Goal: Task Accomplishment & Management: Complete application form

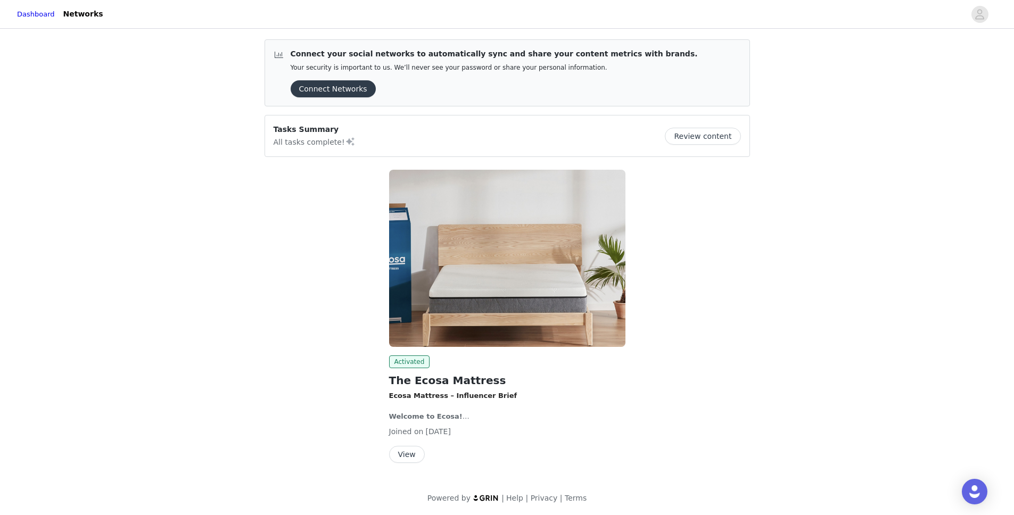
scroll to position [2, 0]
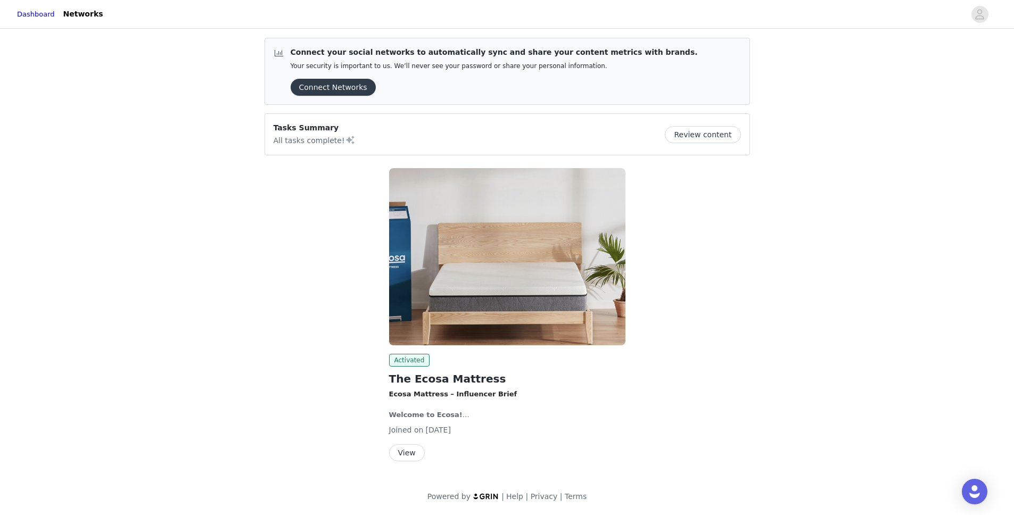
click at [405, 454] on button "View" at bounding box center [407, 452] width 36 height 17
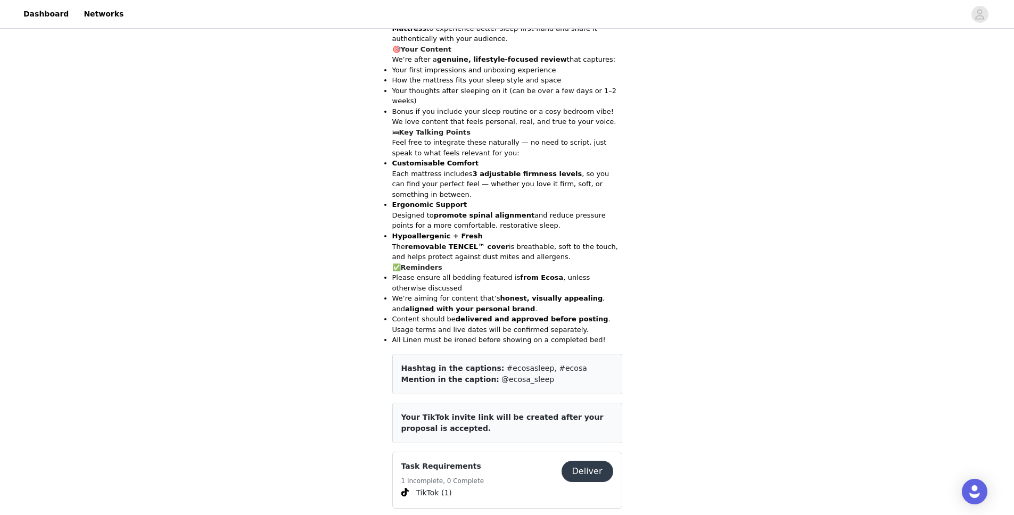
scroll to position [357, 0]
click at [594, 460] on button "Deliver" at bounding box center [587, 470] width 52 height 21
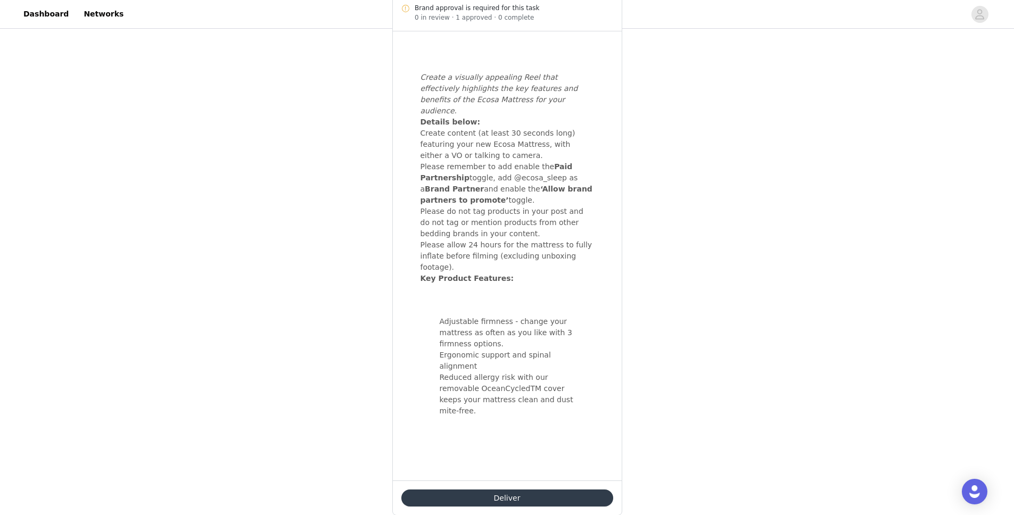
scroll to position [401, 0]
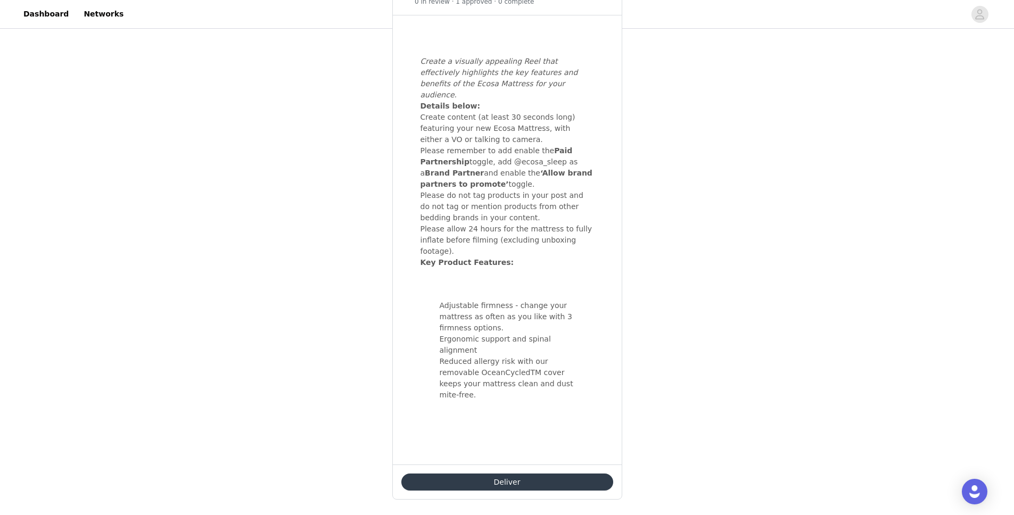
click at [504, 474] on button "Deliver" at bounding box center [507, 482] width 212 height 17
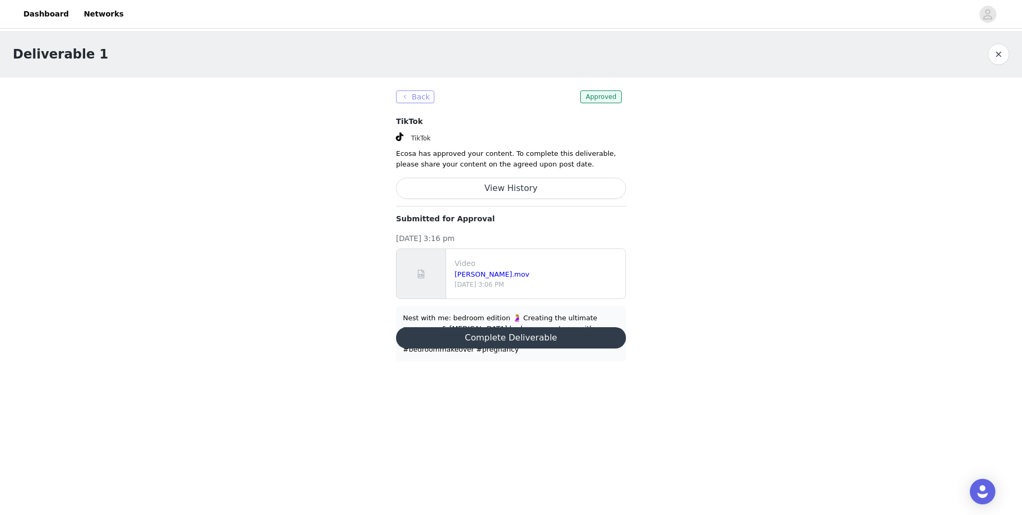
click at [417, 97] on button "Back" at bounding box center [415, 96] width 38 height 13
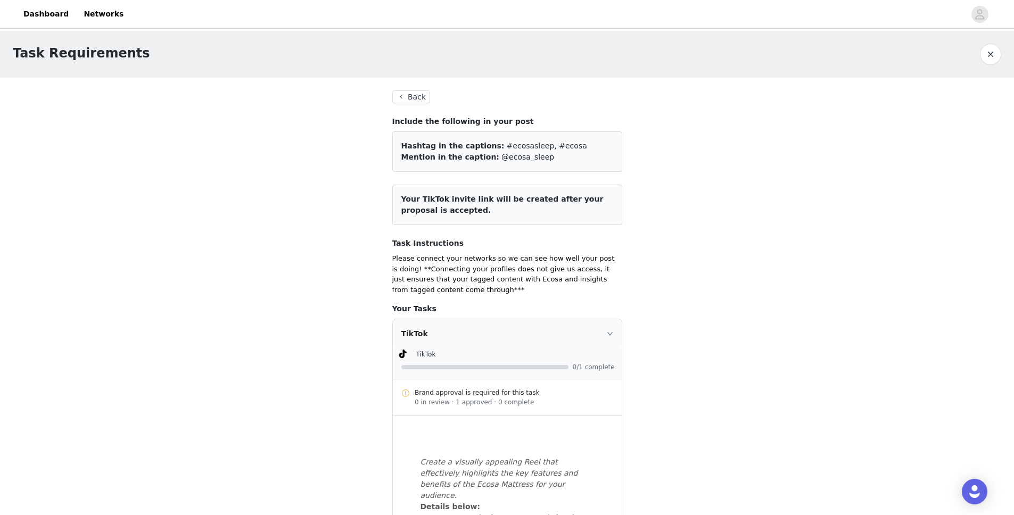
click at [397, 93] on button "Back" at bounding box center [411, 96] width 38 height 13
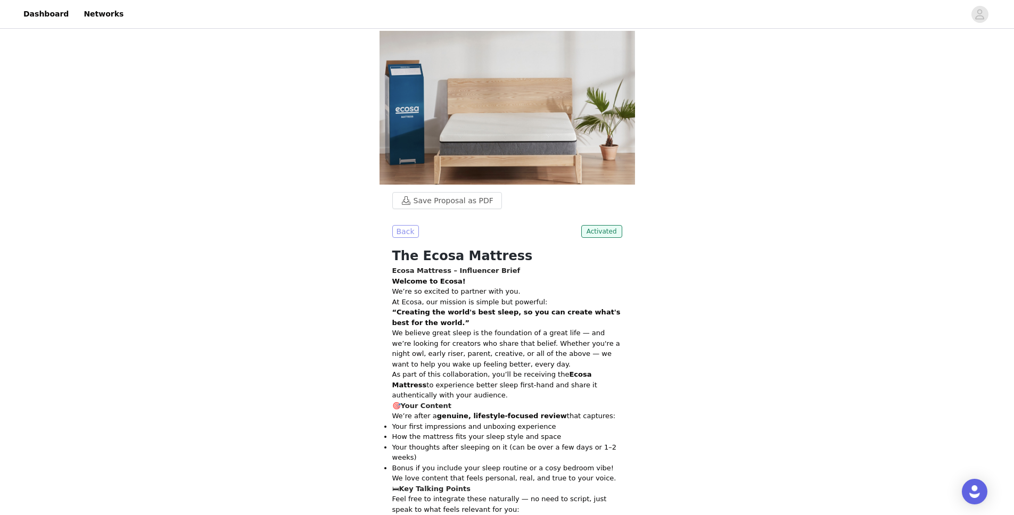
click at [399, 225] on button "Back" at bounding box center [405, 231] width 27 height 13
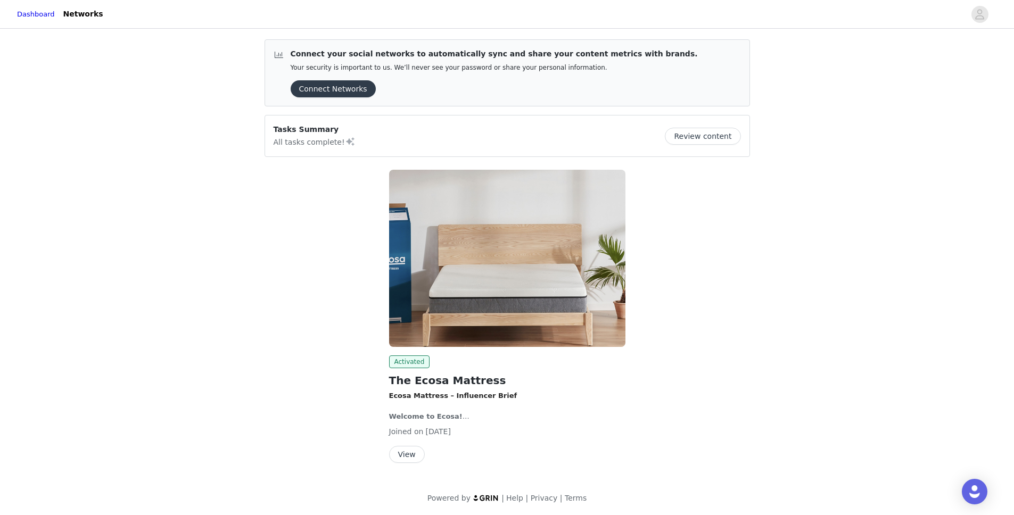
click at [702, 143] on button "Review content" at bounding box center [703, 136] width 76 height 17
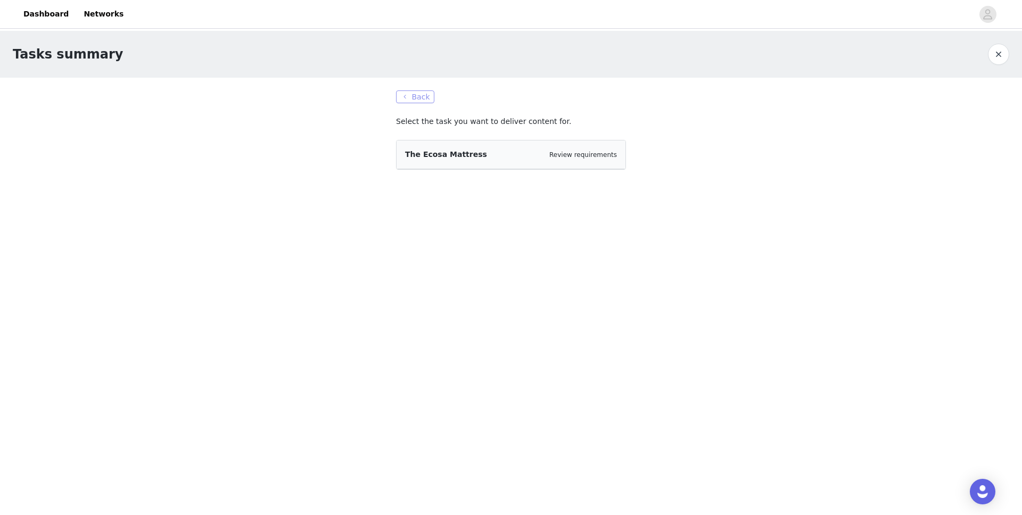
click at [407, 93] on button "Back" at bounding box center [415, 96] width 38 height 13
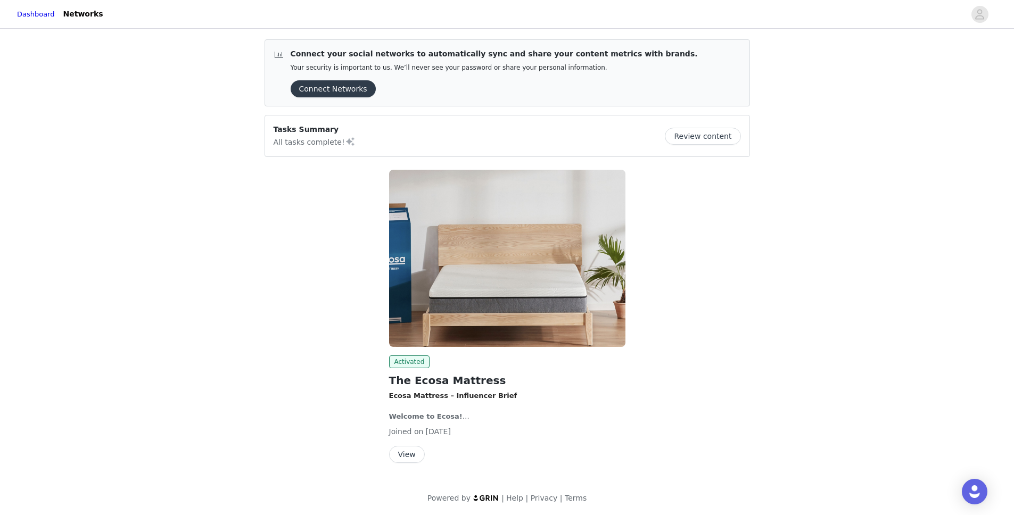
click at [410, 451] on button "View" at bounding box center [407, 454] width 36 height 17
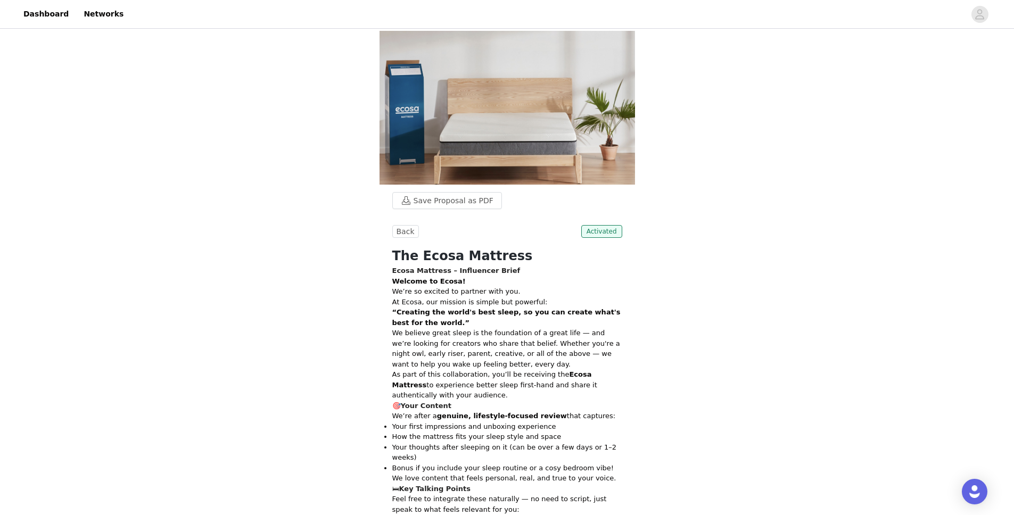
scroll to position [357, 0]
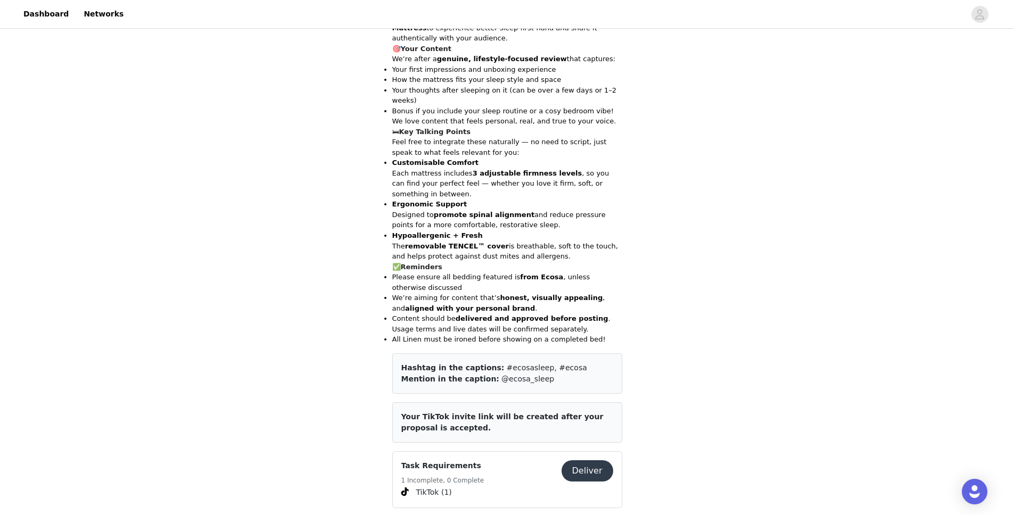
click at [584, 460] on button "Deliver" at bounding box center [587, 470] width 52 height 21
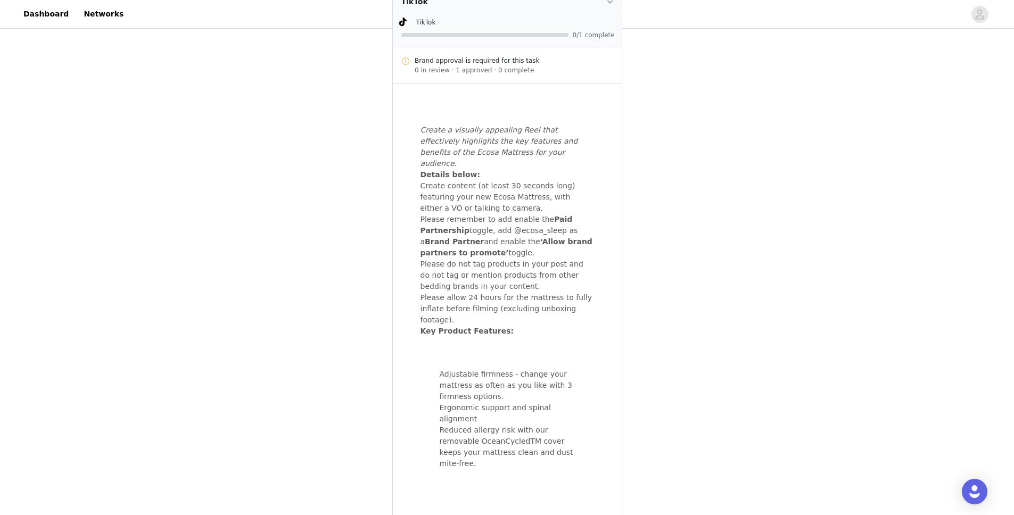
scroll to position [401, 0]
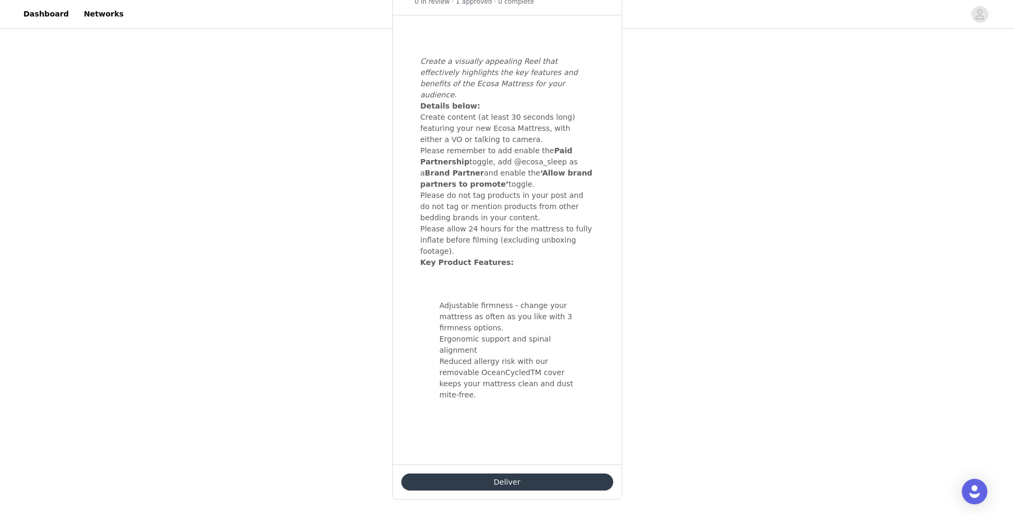
click at [523, 475] on button "Deliver" at bounding box center [507, 482] width 212 height 17
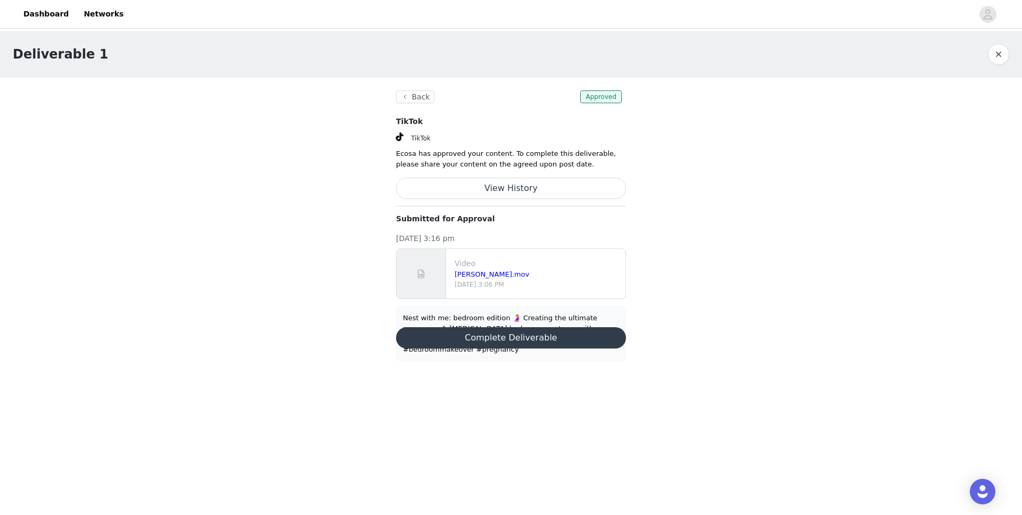
click at [556, 338] on button "Complete Deliverable" at bounding box center [511, 337] width 230 height 21
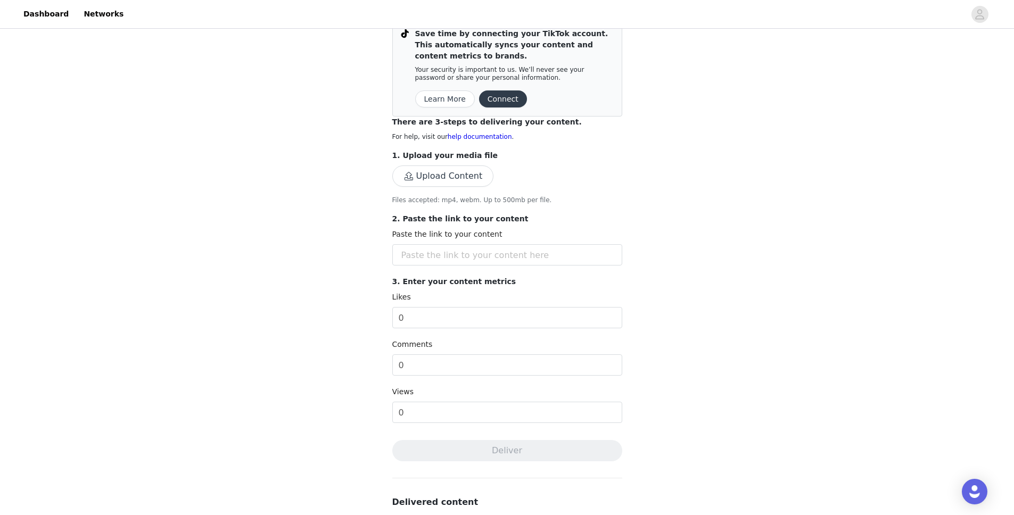
scroll to position [156, 0]
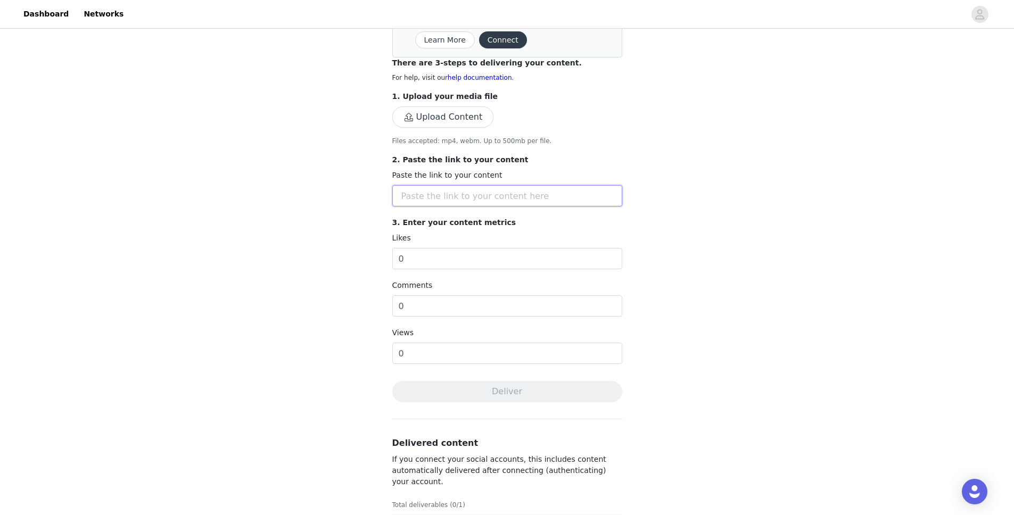
click at [516, 197] on input "text" at bounding box center [507, 195] width 230 height 21
paste input "https://www.tiktok.com/@connieandkoda/video/7545002275253521684"
type input "https://www.tiktok.com/@connieandkoda/video/7545002275253521684"
click at [557, 255] on input "0" at bounding box center [507, 258] width 230 height 21
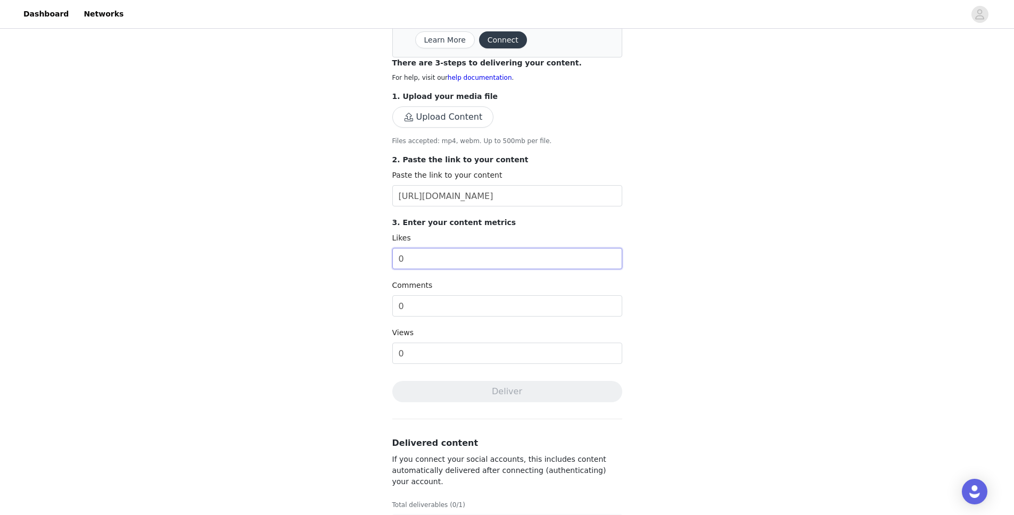
scroll to position [0, 0]
drag, startPoint x: 400, startPoint y: 262, endPoint x: 382, endPoint y: 262, distance: 18.1
click at [382, 262] on section "Back Save time by connecting your TikTok account. This automatically syncs your…" at bounding box center [506, 238] width 255 height 632
type input "20"
click at [415, 306] on input "0" at bounding box center [507, 305] width 230 height 21
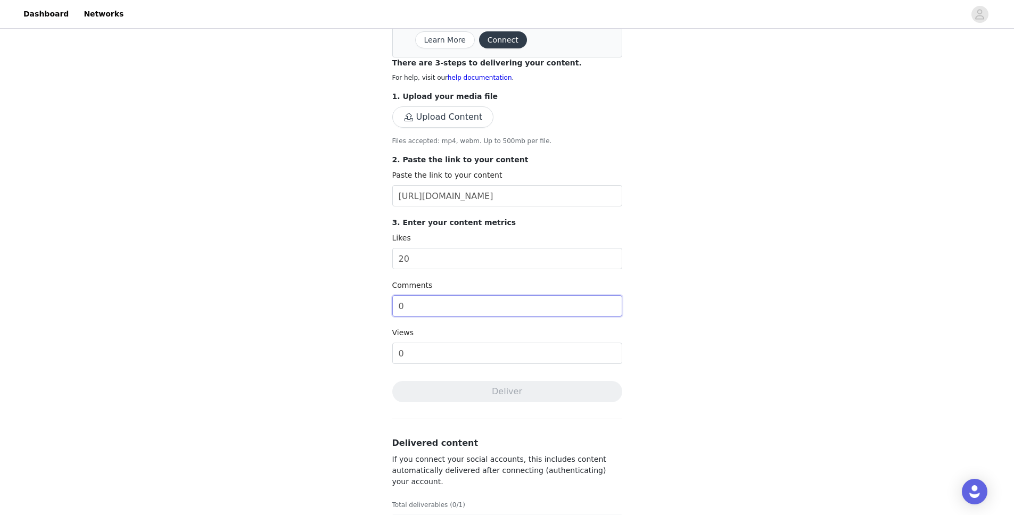
drag, startPoint x: 406, startPoint y: 298, endPoint x: 428, endPoint y: 309, distance: 24.3
click at [428, 309] on input "0" at bounding box center [507, 305] width 230 height 21
type input "4"
drag, startPoint x: 406, startPoint y: 345, endPoint x: 415, endPoint y: 356, distance: 14.0
click at [415, 356] on input "0" at bounding box center [507, 353] width 230 height 21
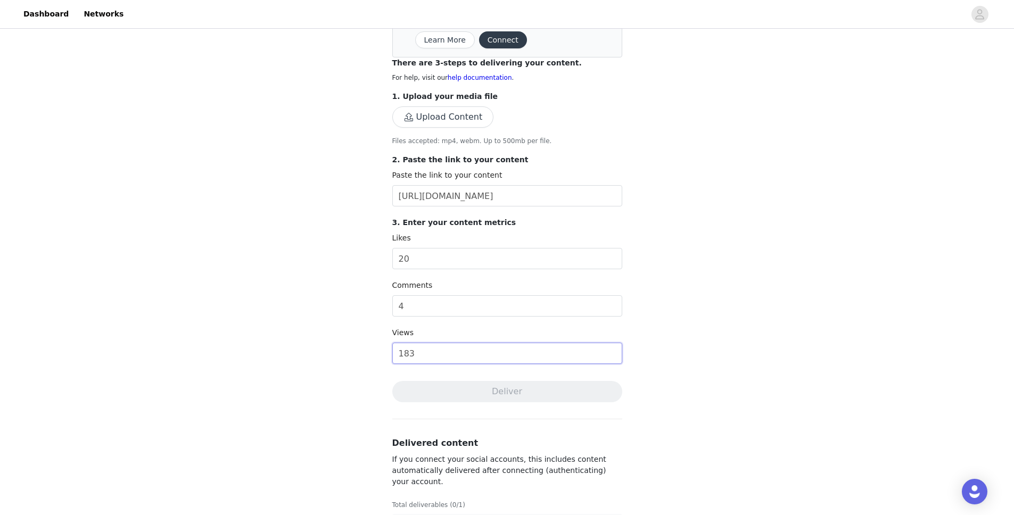
type input "183"
click at [466, 118] on button "Upload Content" at bounding box center [443, 116] width 102 height 21
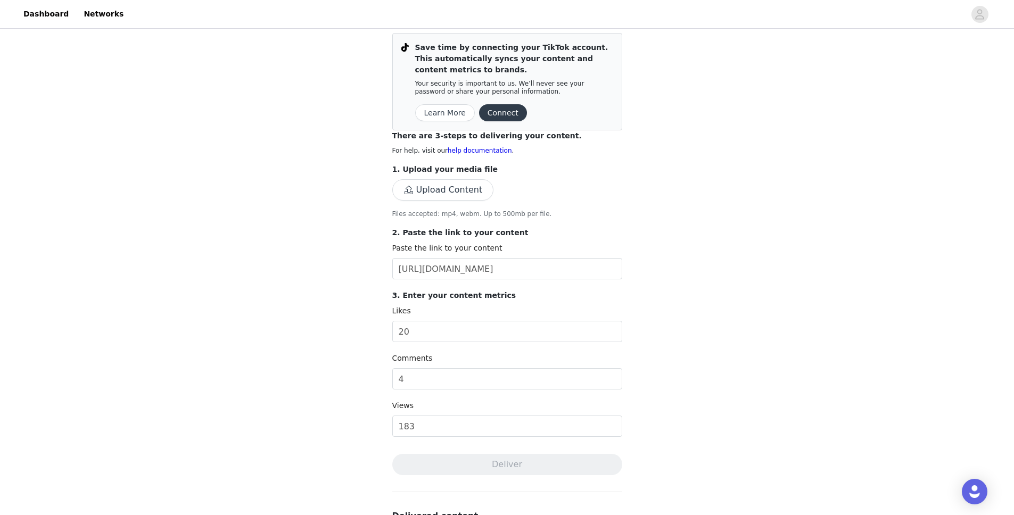
scroll to position [82, 0]
click at [446, 192] on button "Upload Content" at bounding box center [443, 190] width 102 height 21
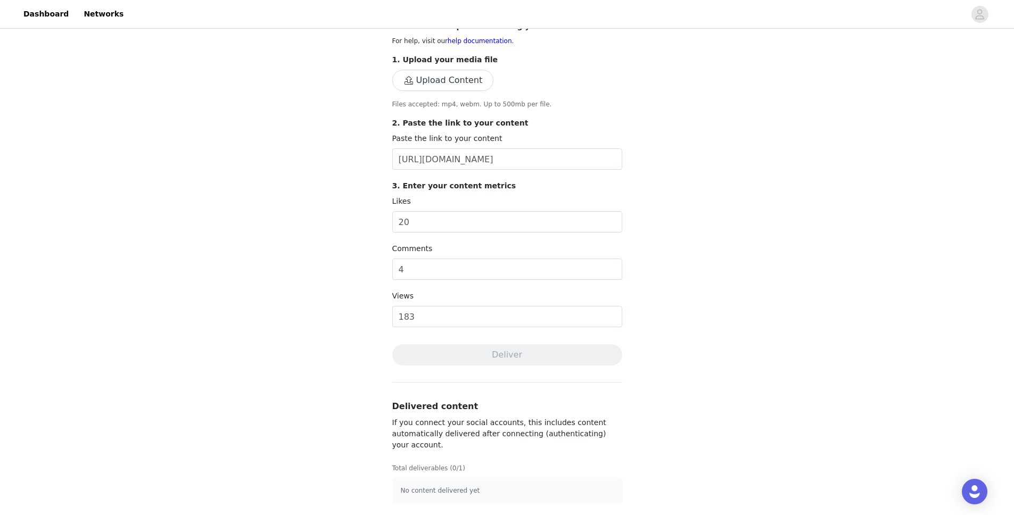
scroll to position [194, 0]
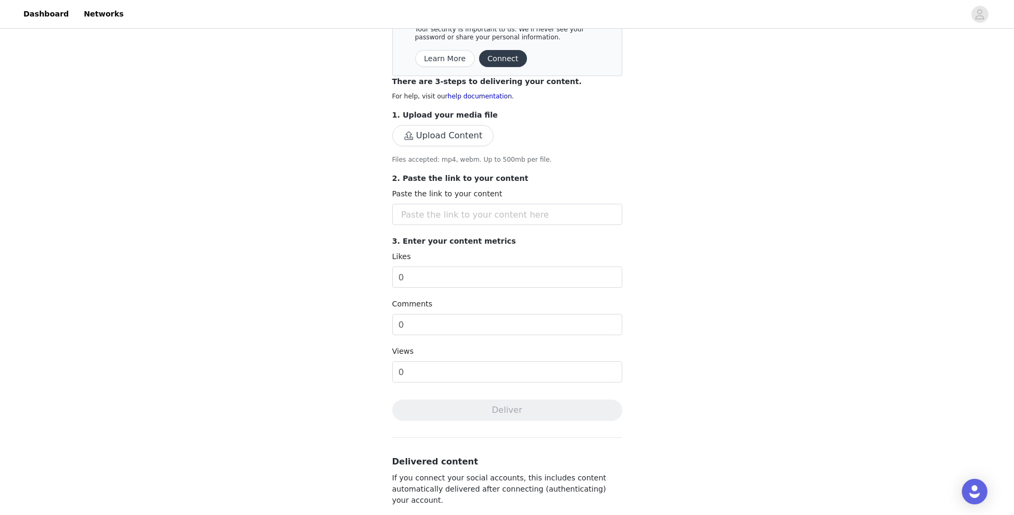
scroll to position [143, 0]
